Goal: Information Seeking & Learning: Learn about a topic

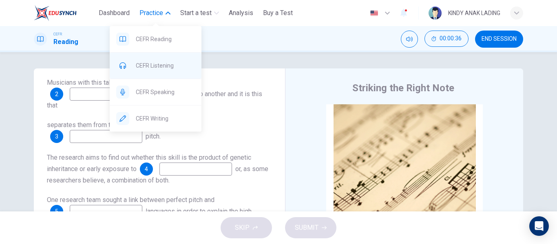
click at [153, 61] on span "CEFR Listening" at bounding box center [165, 66] width 59 height 10
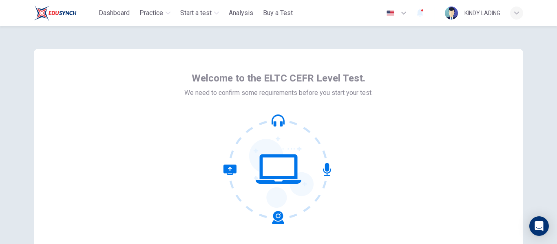
scroll to position [95, 0]
